Goal: Task Accomplishment & Management: Complete application form

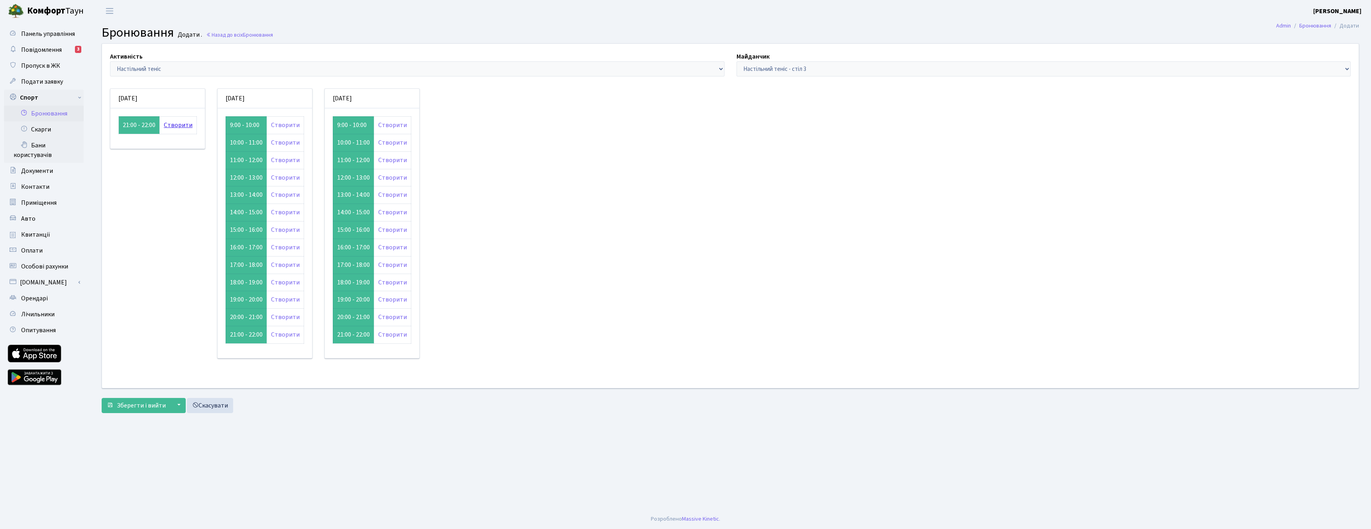
click at [177, 127] on link "Створити" at bounding box center [178, 125] width 29 height 9
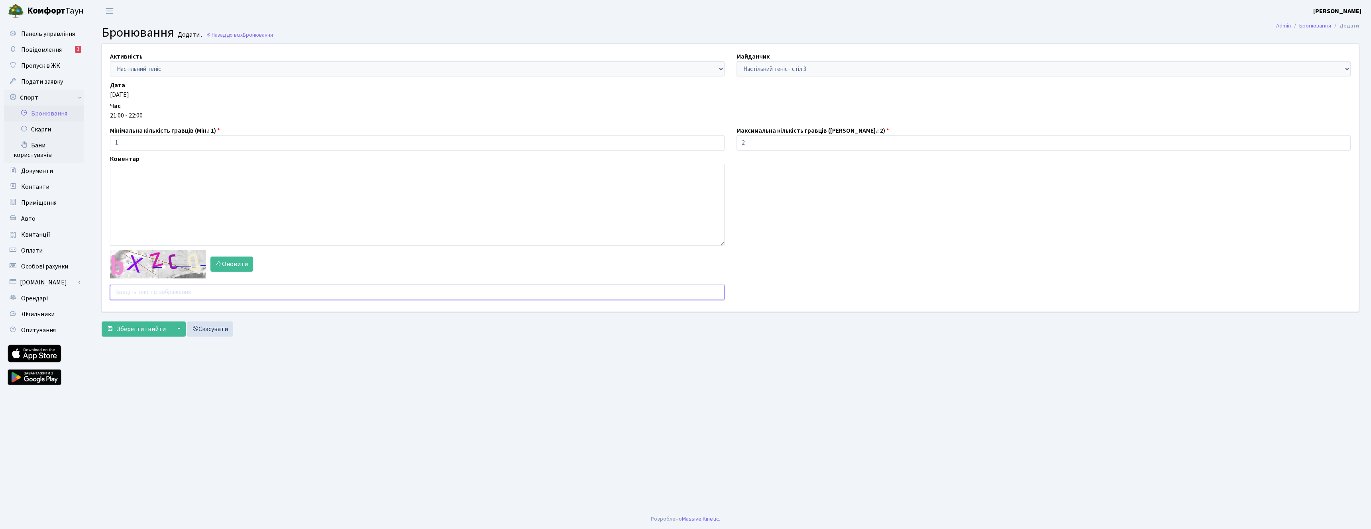
click at [128, 295] on input "text" at bounding box center [417, 292] width 615 height 15
type input "т"
type input "ndb6m"
click at [127, 327] on span "Зберегти і вийти" at bounding box center [141, 329] width 49 height 9
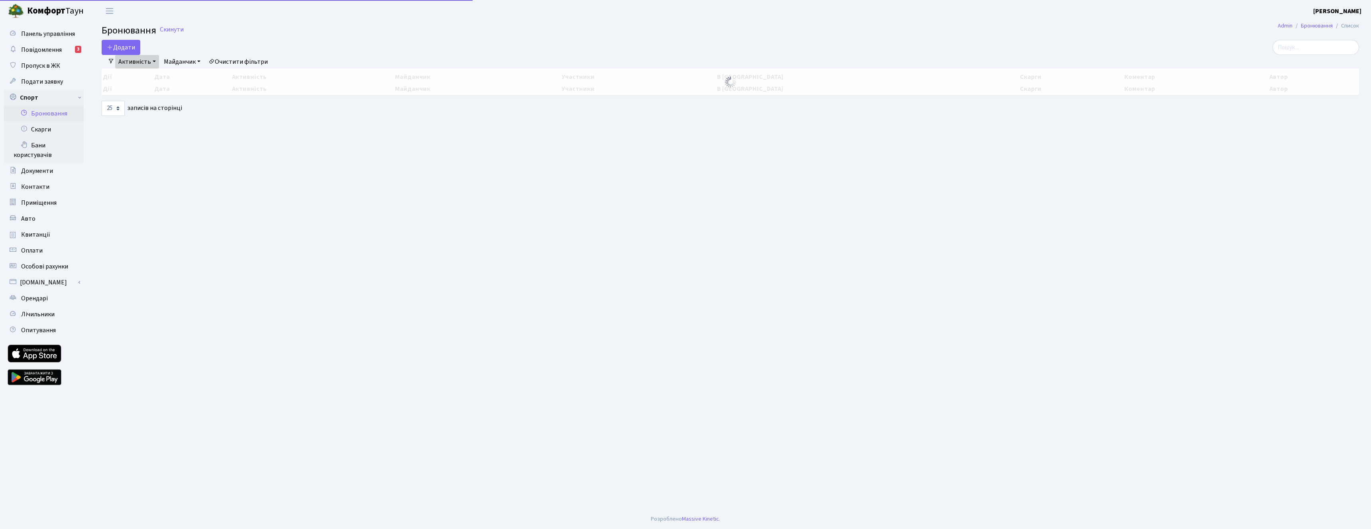
select select "25"
